Goal: Task Accomplishment & Management: Manage account settings

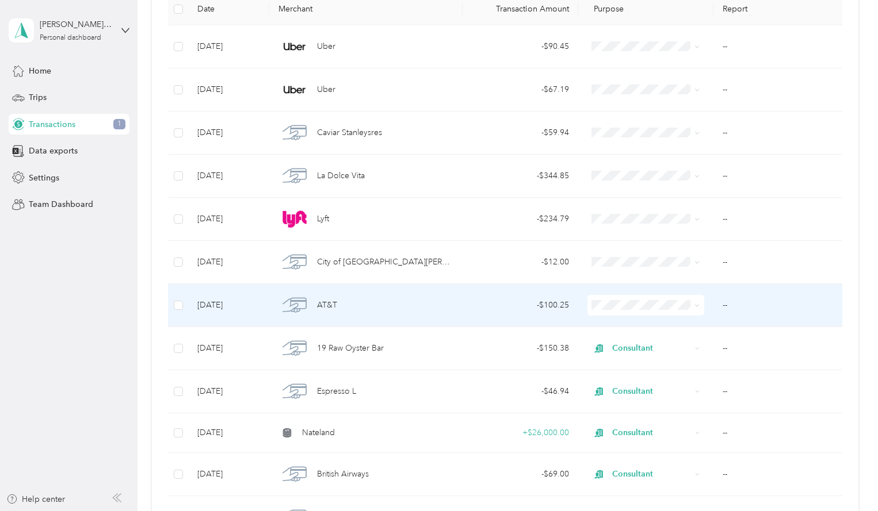
scroll to position [178, 0]
click at [697, 304] on icon at bounding box center [696, 305] width 5 height 5
click at [647, 364] on span "Consultant" at bounding box center [653, 366] width 79 height 12
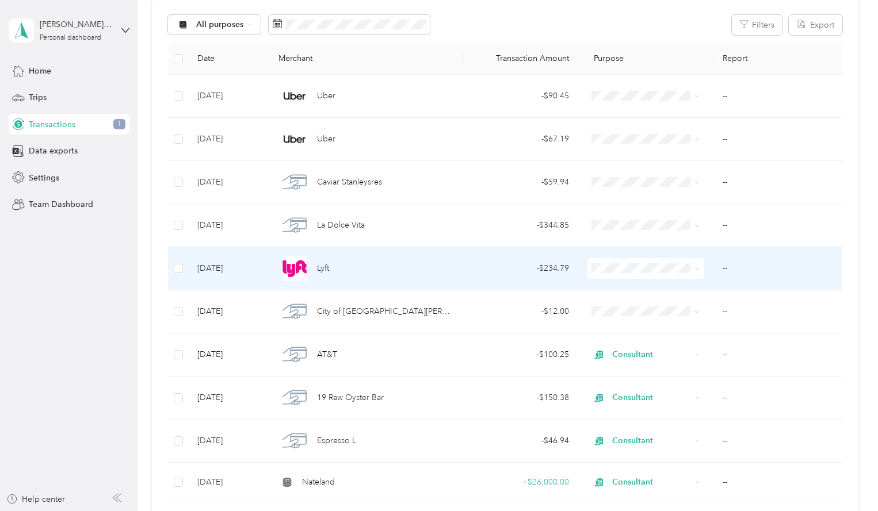
scroll to position [118, 0]
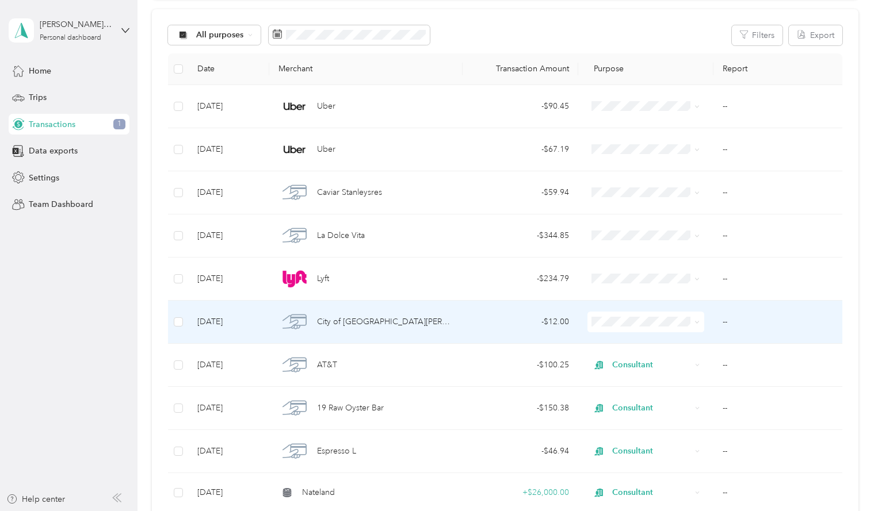
click at [694, 322] on icon at bounding box center [696, 322] width 5 height 5
click at [661, 383] on span "Consultant" at bounding box center [653, 383] width 79 height 12
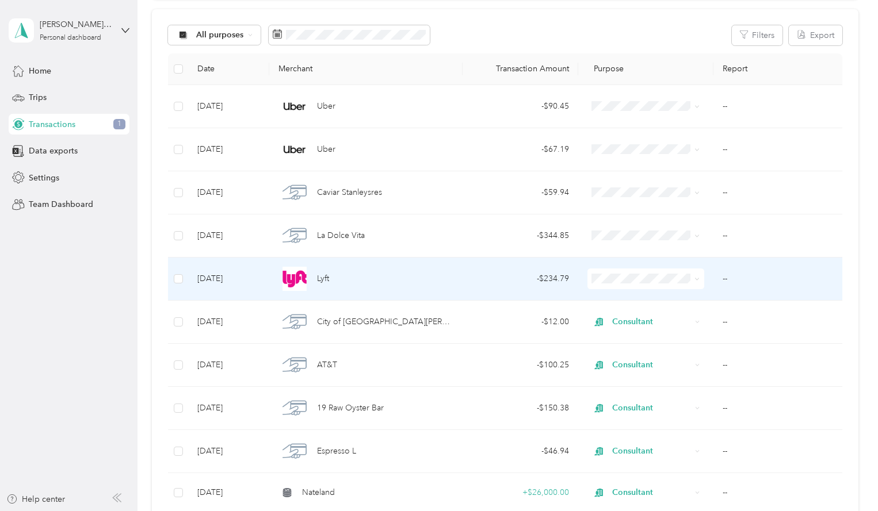
click at [696, 277] on icon at bounding box center [696, 279] width 5 height 5
click at [654, 338] on span "Consultant" at bounding box center [653, 335] width 79 height 12
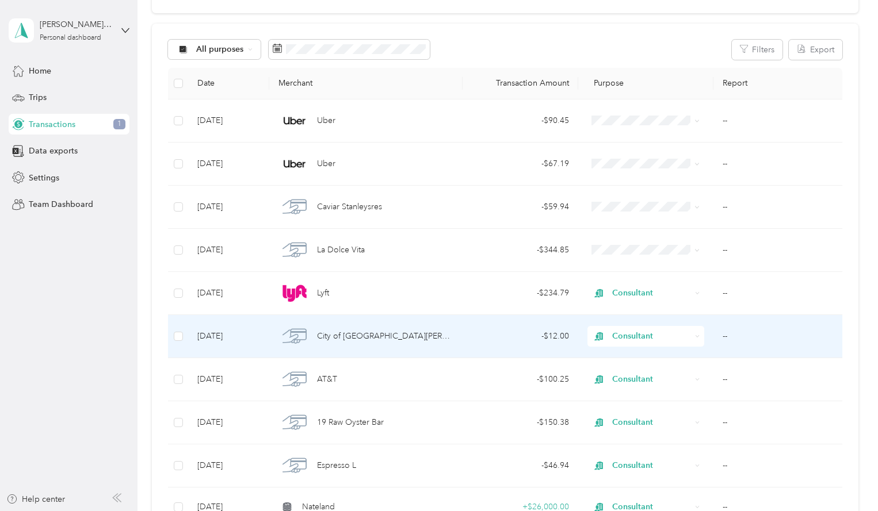
scroll to position [101, 0]
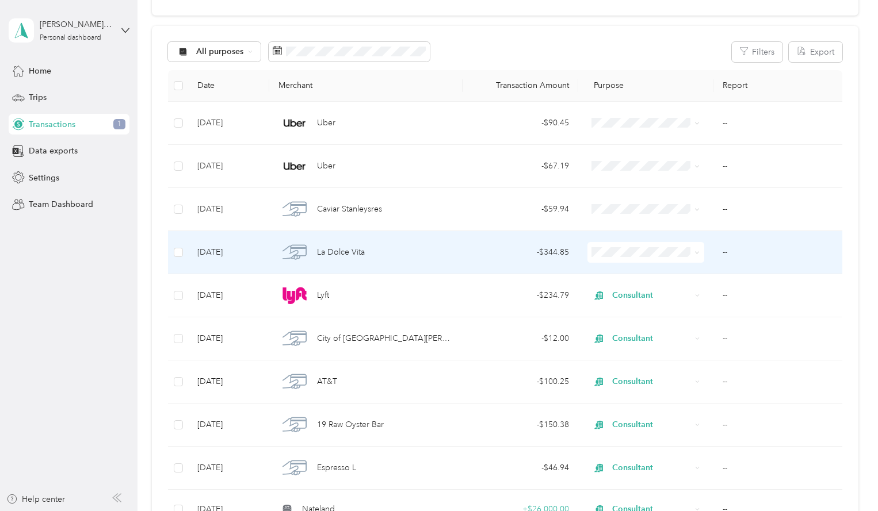
click at [697, 256] on span at bounding box center [645, 252] width 117 height 21
click at [694, 251] on icon at bounding box center [696, 252] width 5 height 5
click at [655, 308] on span "Consultant" at bounding box center [653, 310] width 79 height 12
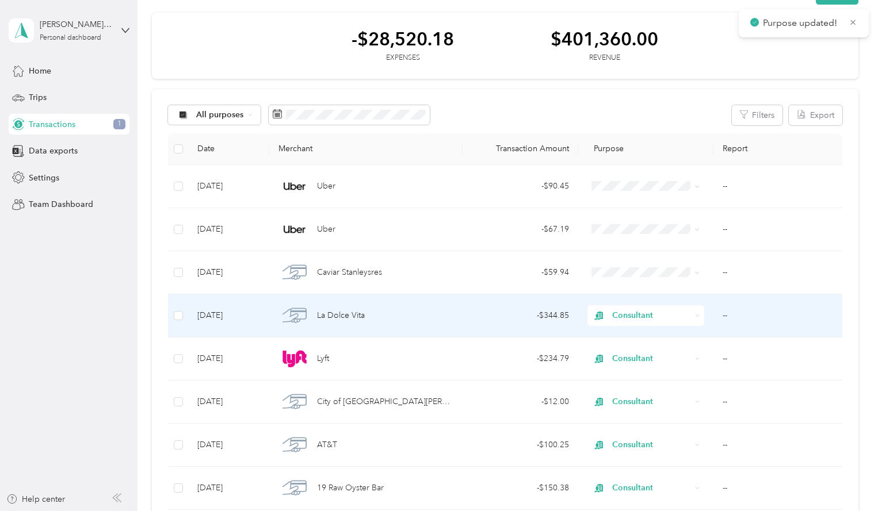
scroll to position [30, 0]
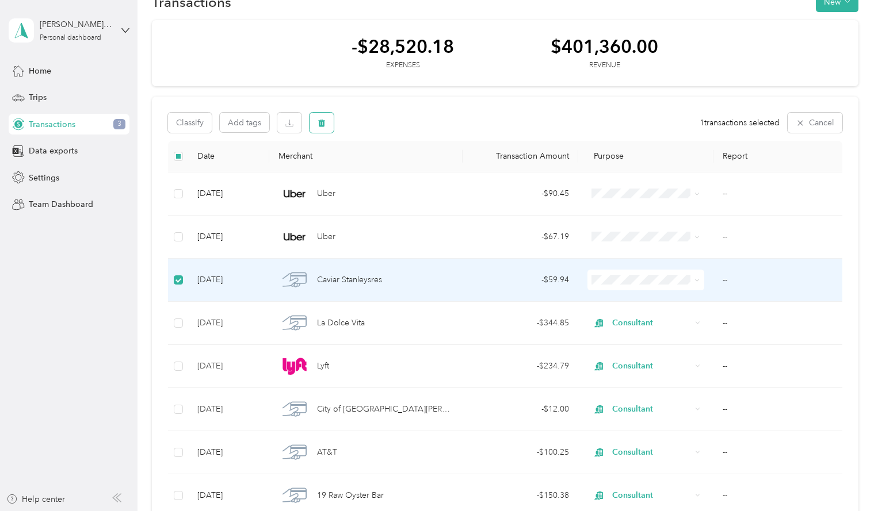
click at [326, 118] on button "button" at bounding box center [322, 123] width 24 height 20
click at [416, 173] on button "Yes" at bounding box center [420, 170] width 22 height 18
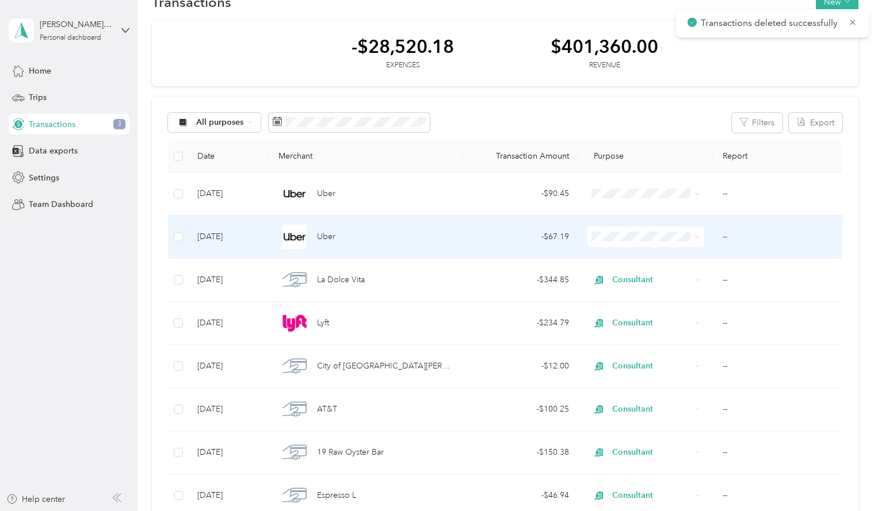
click at [694, 237] on icon at bounding box center [696, 237] width 5 height 5
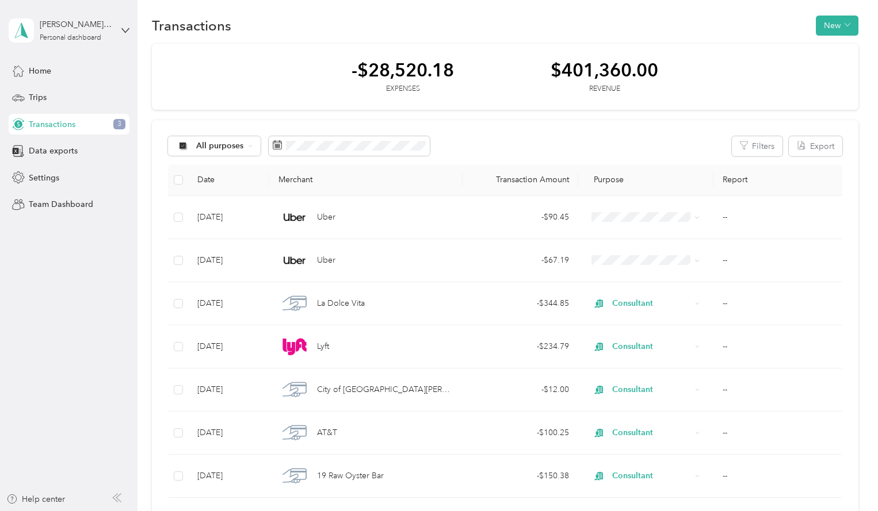
scroll to position [0, 0]
